Goal: Find specific page/section: Find specific page/section

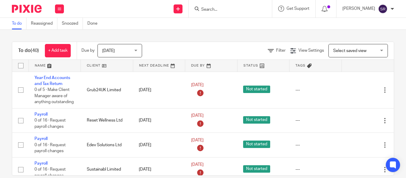
click at [201, 10] on input "Search" at bounding box center [228, 9] width 54 height 5
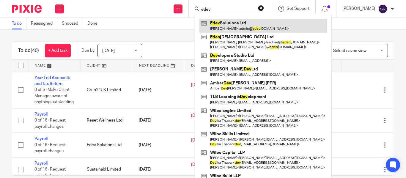
type input "edev"
click at [215, 26] on link at bounding box center [264, 26] width 128 height 14
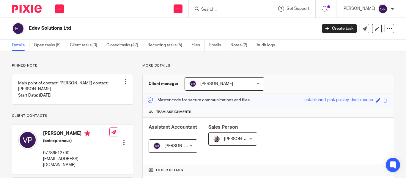
scroll to position [139, 0]
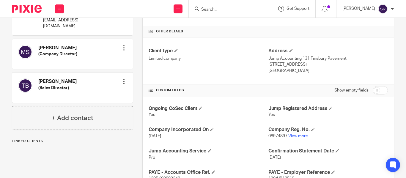
click at [296, 139] on p "08974897 View more" at bounding box center [329, 136] width 120 height 6
click at [295, 137] on link "View more" at bounding box center [299, 136] width 20 height 4
